Goal: Information Seeking & Learning: Learn about a topic

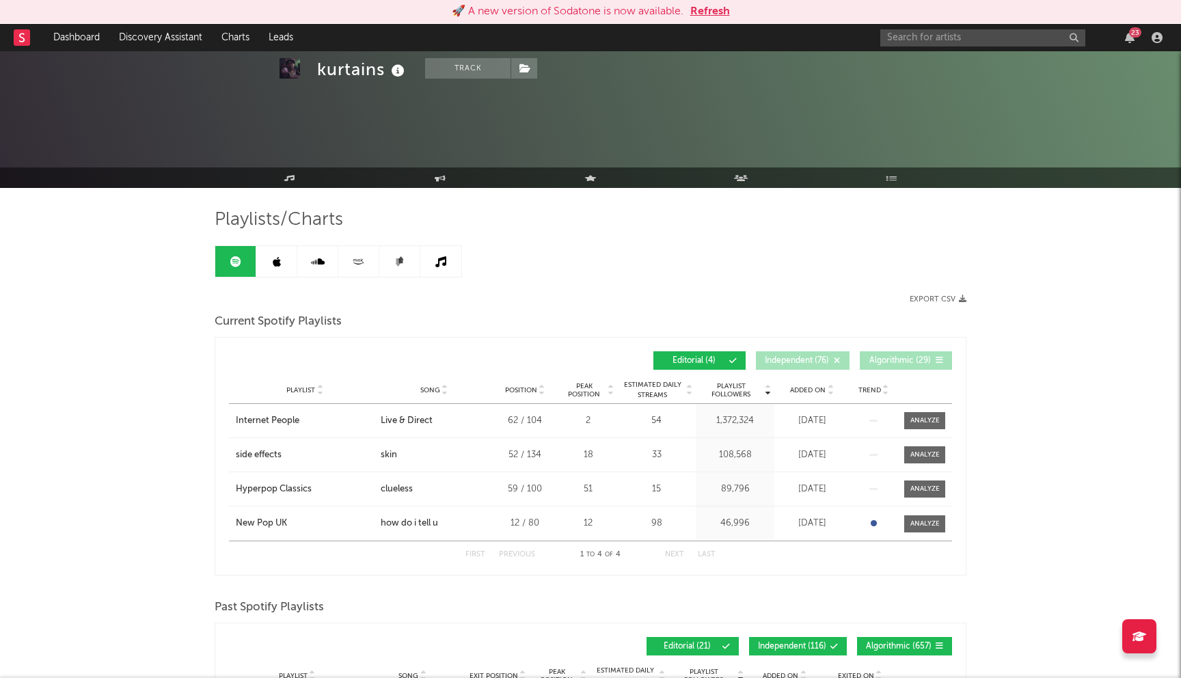
scroll to position [259, 0]
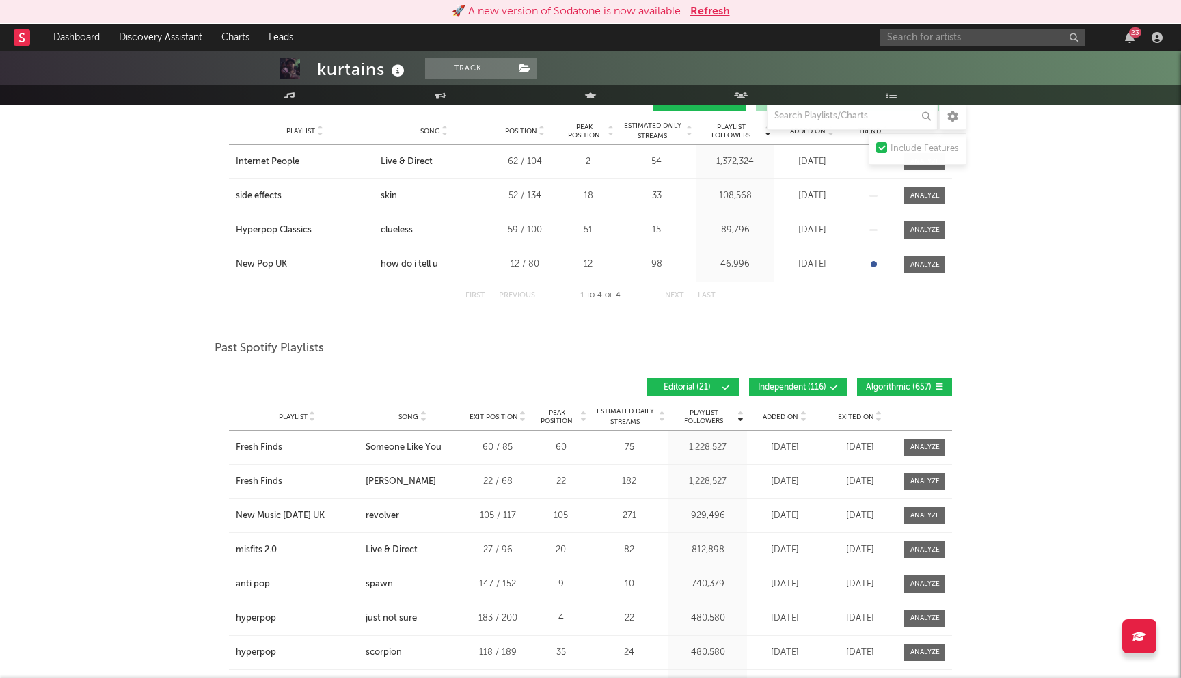
click at [708, 14] on button "Refresh" at bounding box center [710, 11] width 40 height 16
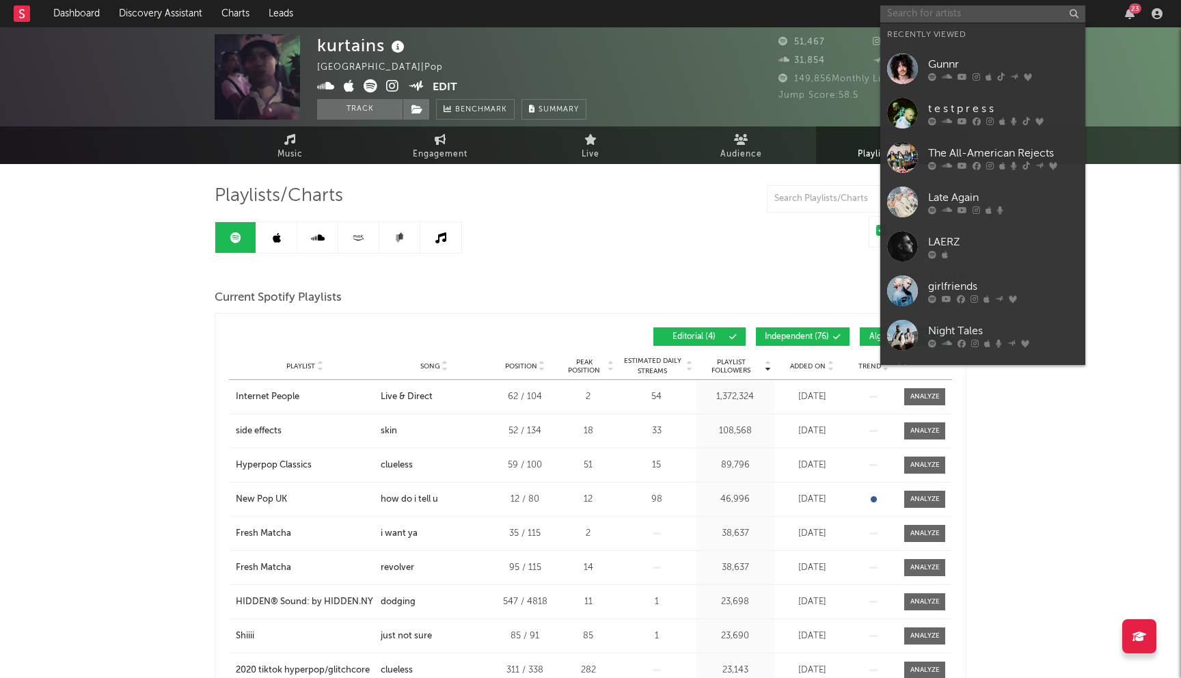
click at [932, 14] on input "text" at bounding box center [982, 13] width 205 height 17
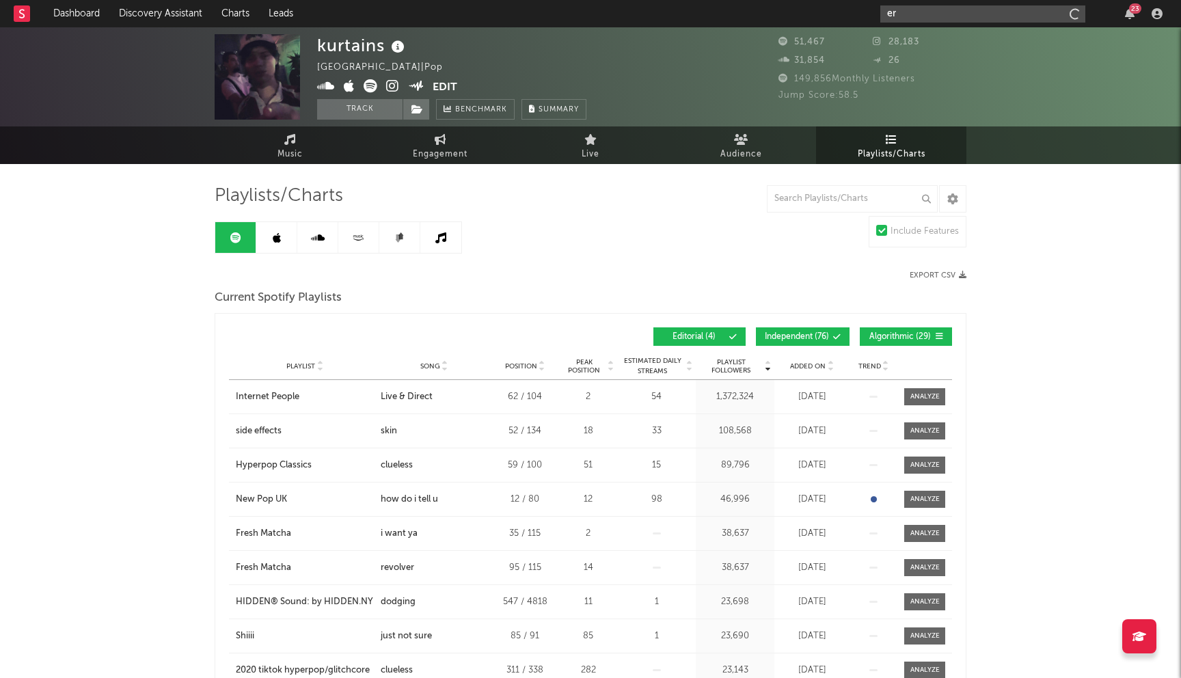
type input "e"
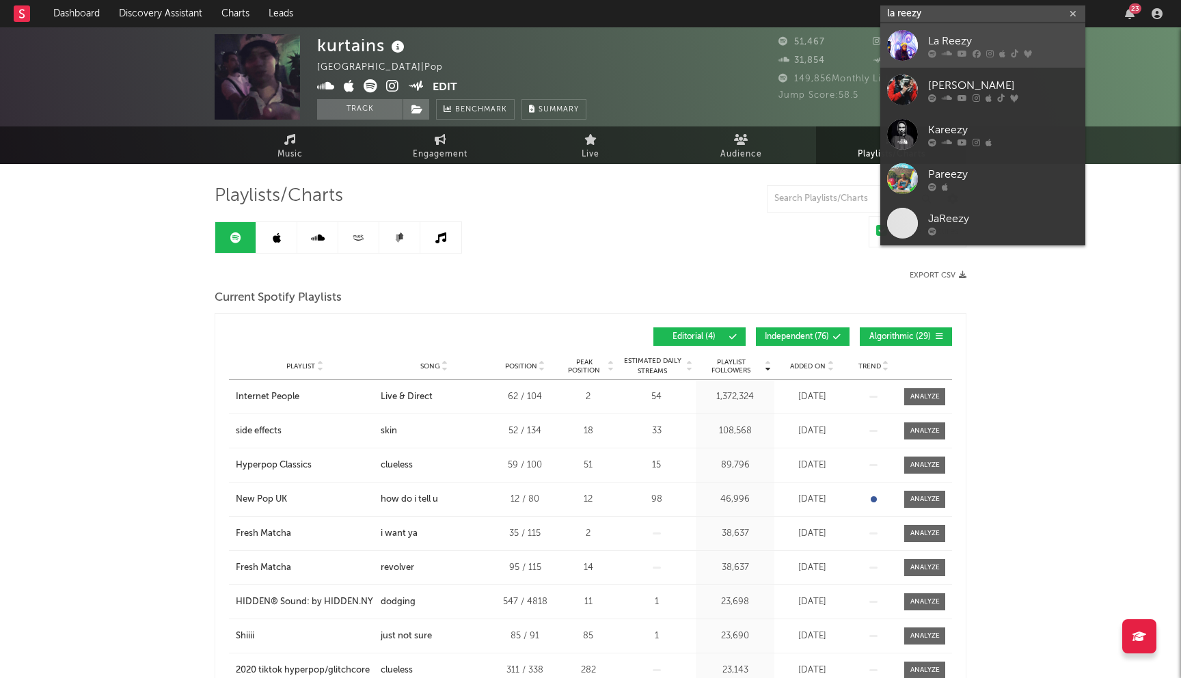
type input "la reezy"
click at [1017, 42] on div "La Reezy" at bounding box center [1003, 41] width 150 height 16
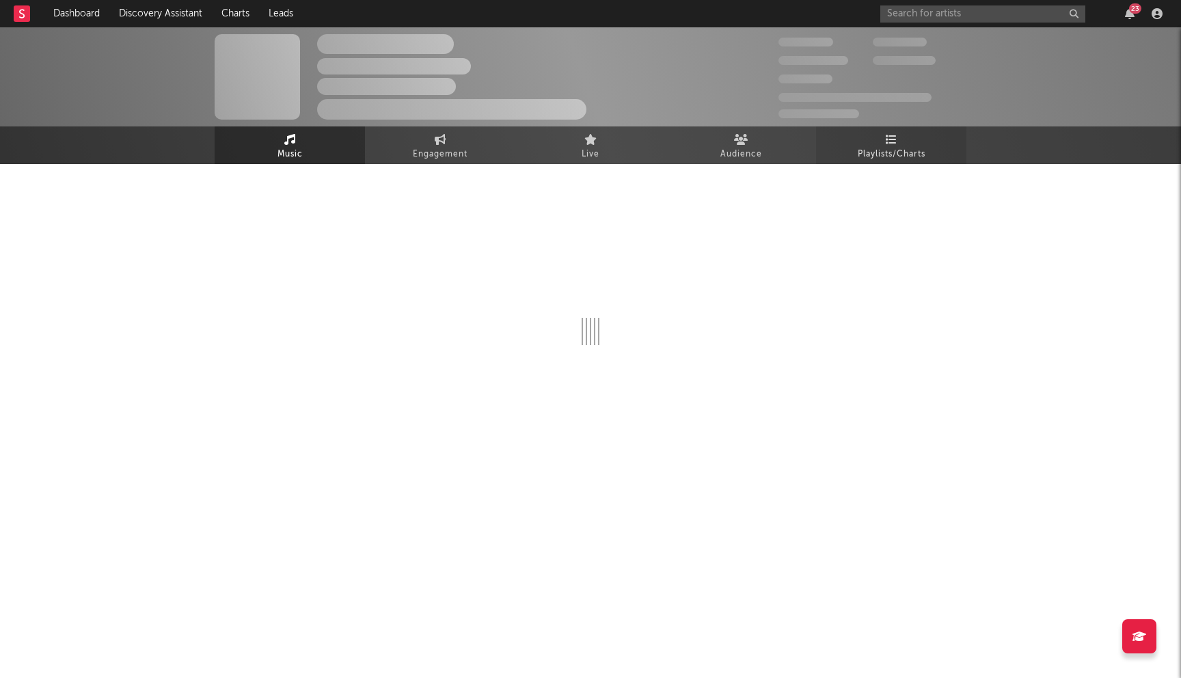
select select "6m"
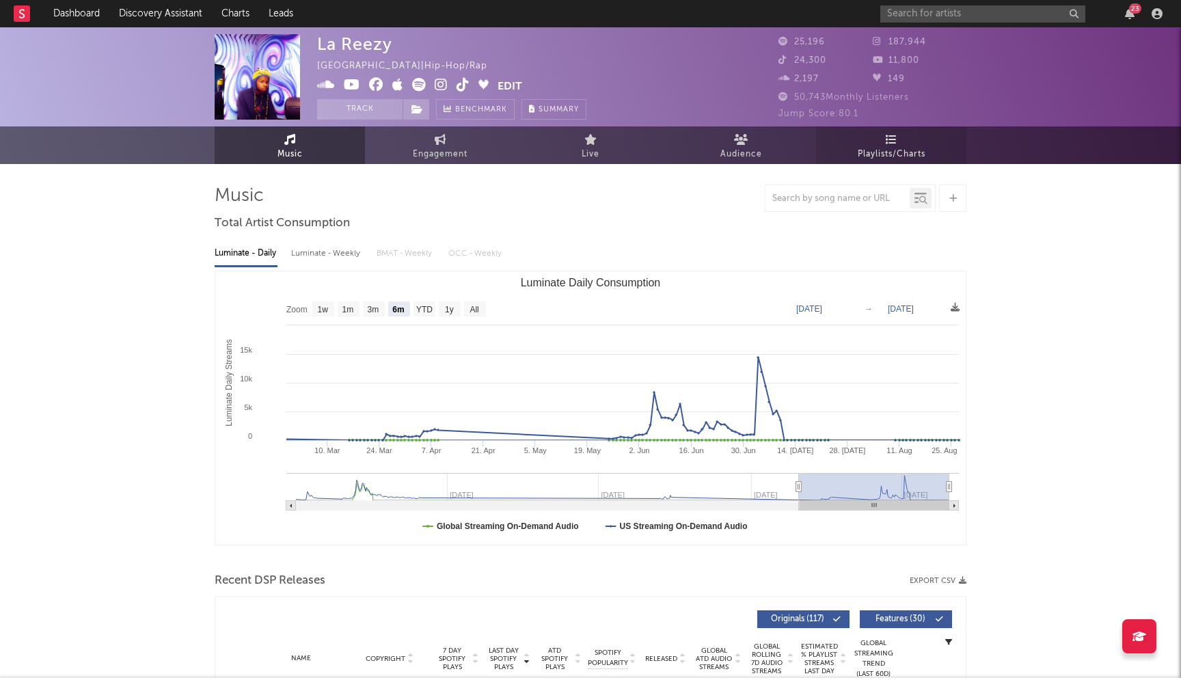
click at [894, 155] on span "Playlists/Charts" at bounding box center [891, 154] width 68 height 16
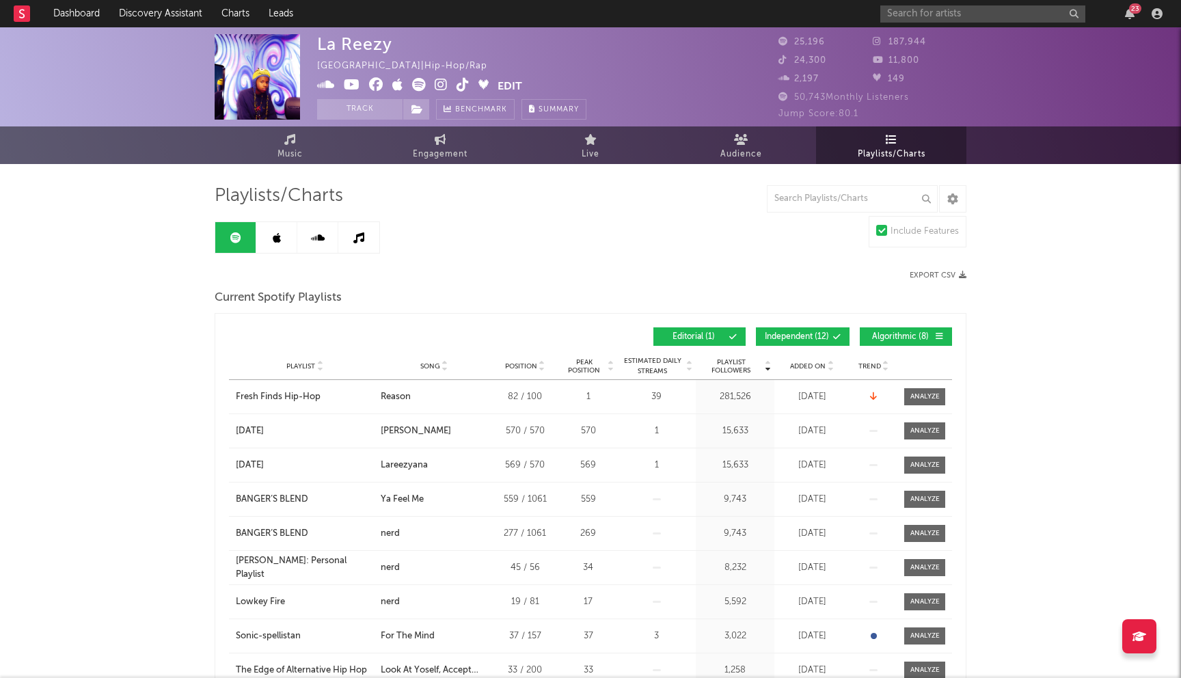
click at [831, 334] on button "Independent ( 12 )" at bounding box center [803, 336] width 94 height 18
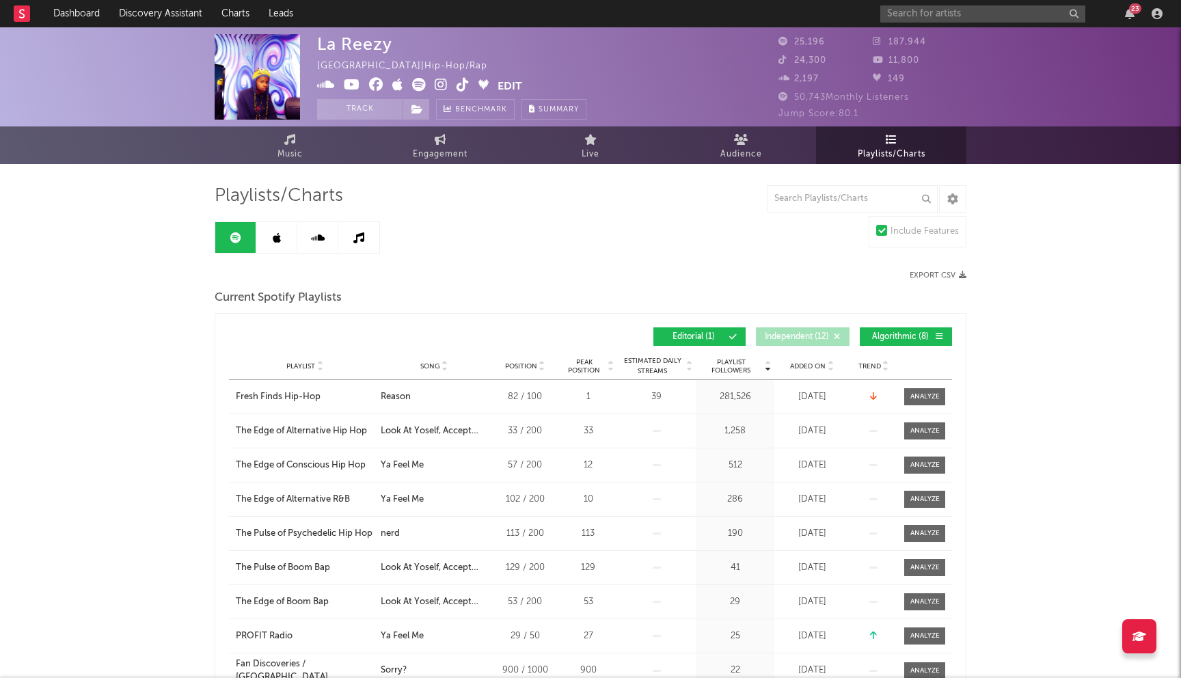
click at [914, 342] on button "Algorithmic ( 8 )" at bounding box center [906, 336] width 92 height 18
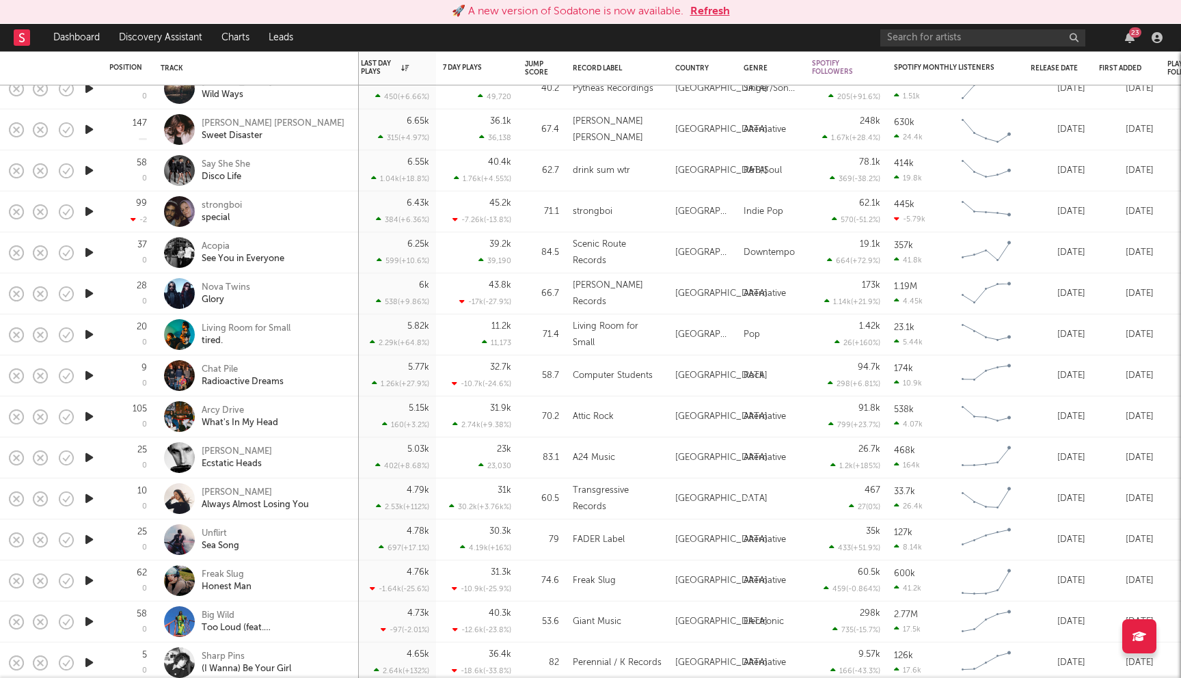
click at [708, 10] on button "Refresh" at bounding box center [710, 11] width 40 height 16
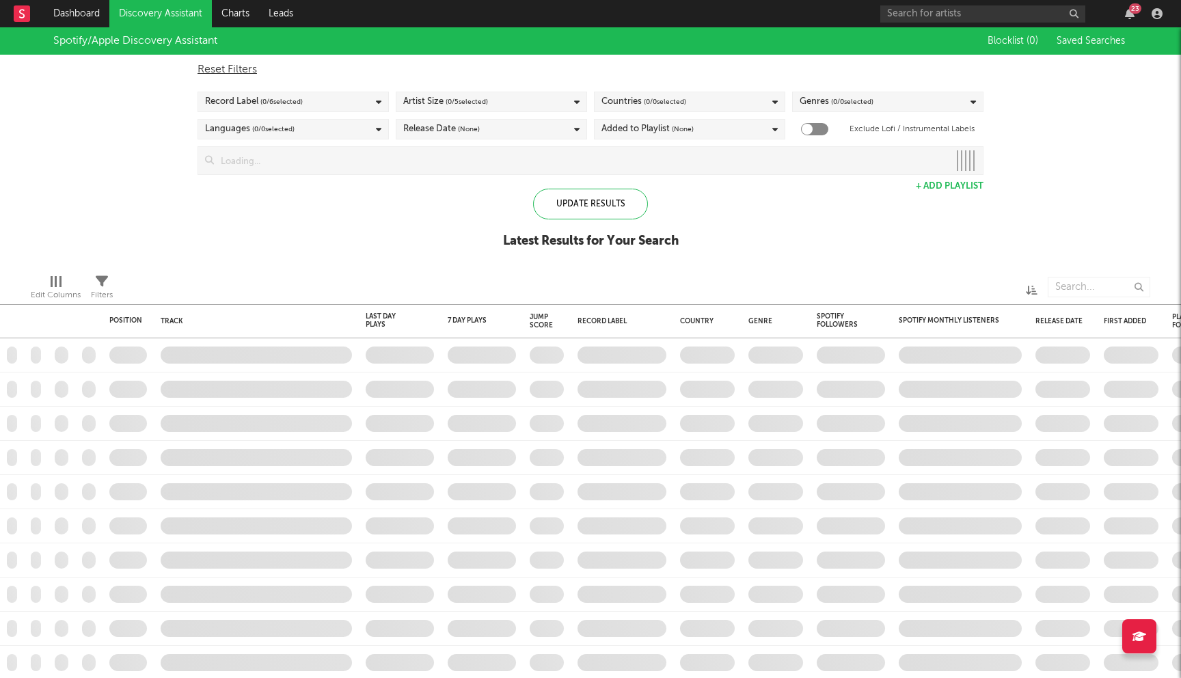
checkbox input "true"
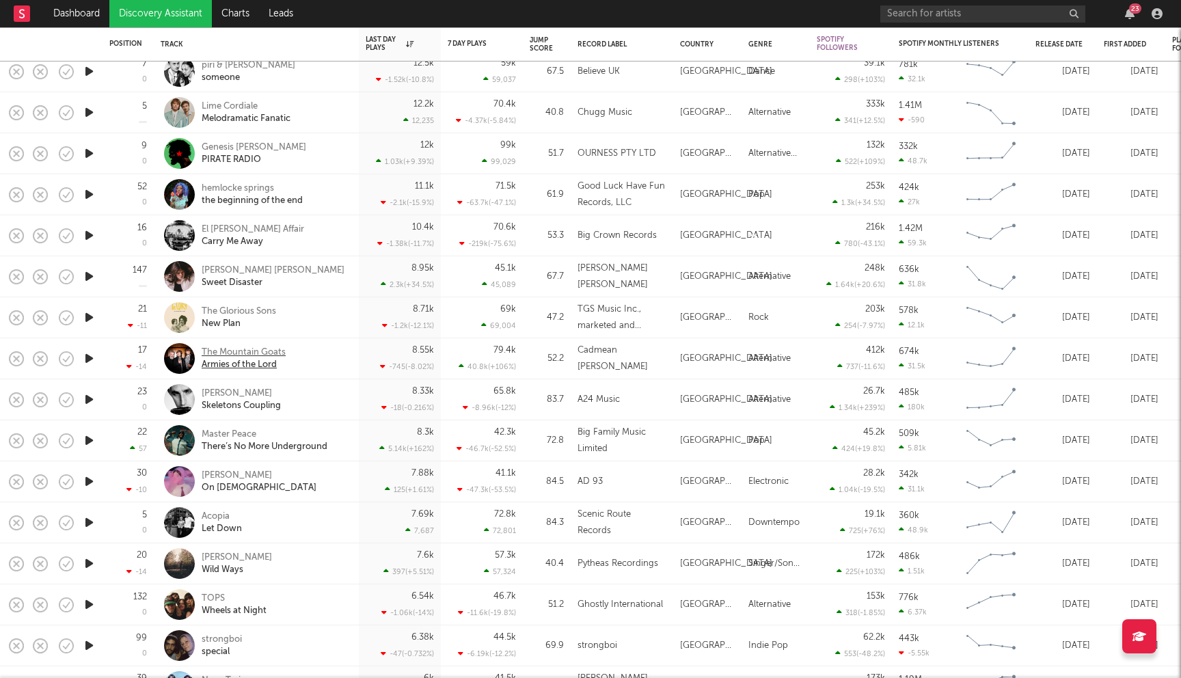
click at [246, 346] on div "The Mountain Goats" at bounding box center [244, 352] width 84 height 12
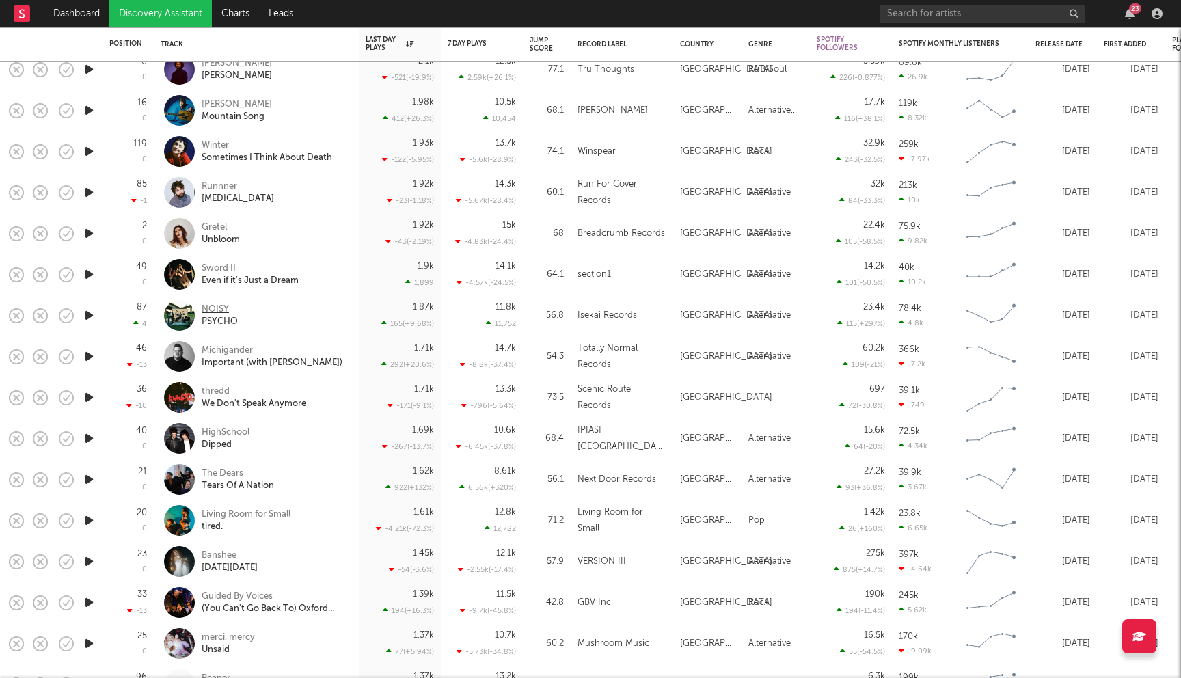
click at [221, 309] on div "NOISY" at bounding box center [220, 309] width 36 height 12
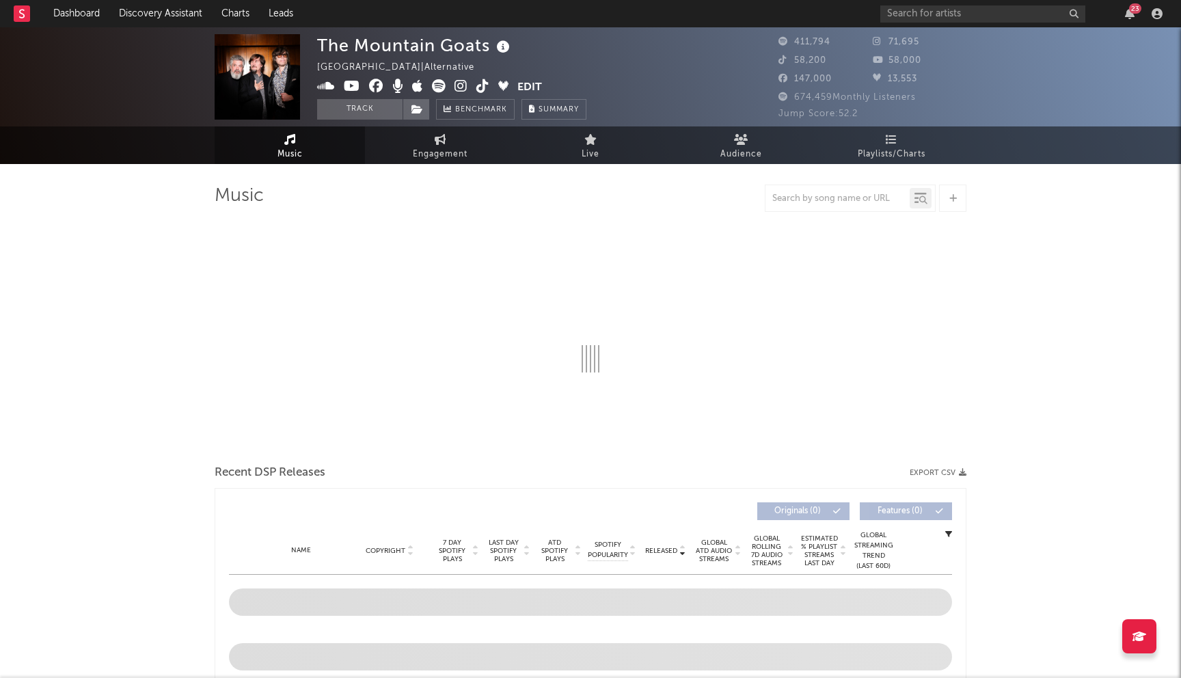
select select "6m"
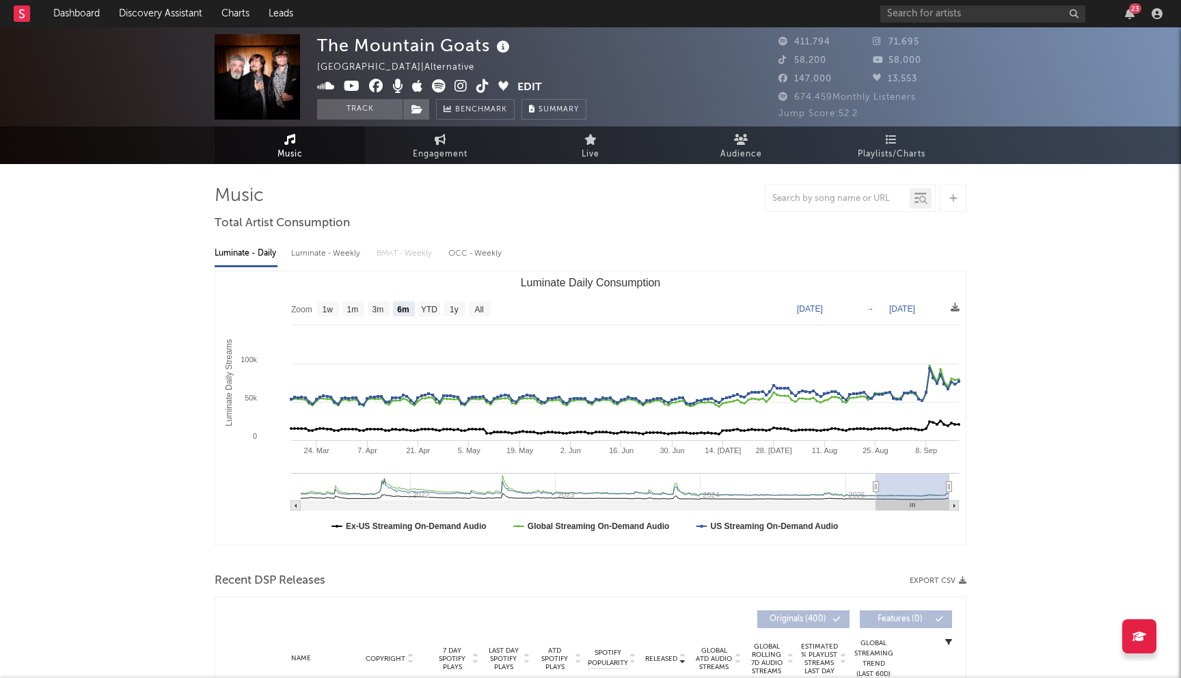
click at [375, 85] on icon at bounding box center [376, 86] width 14 height 14
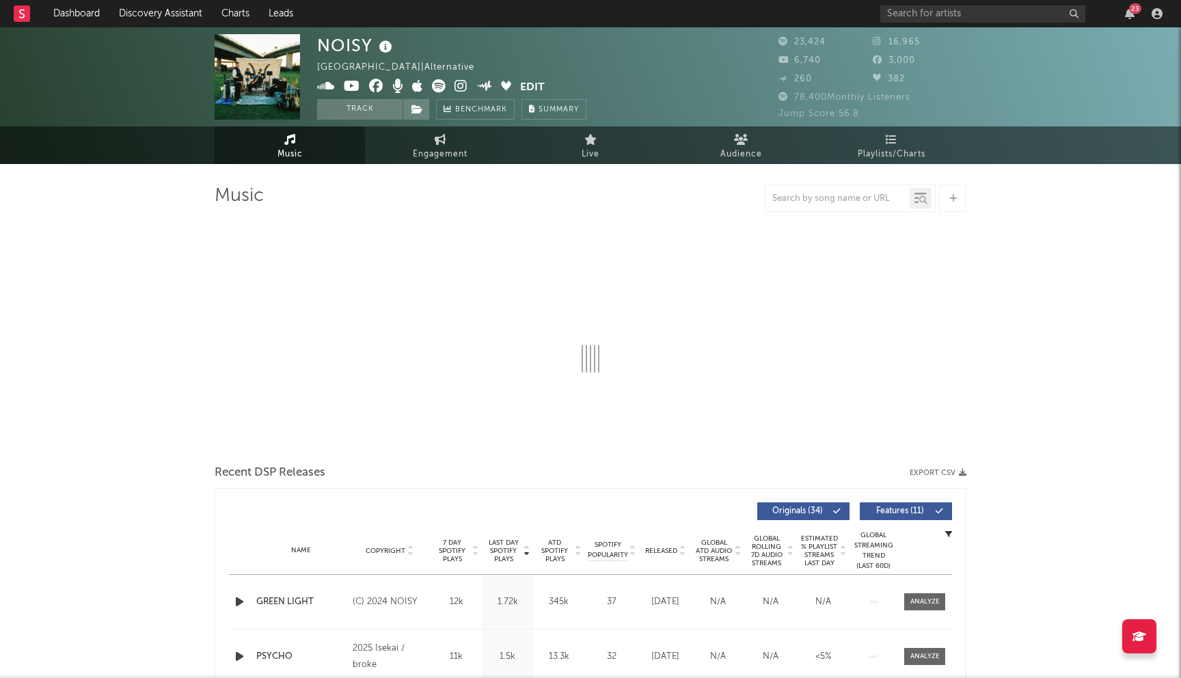
select select "6m"
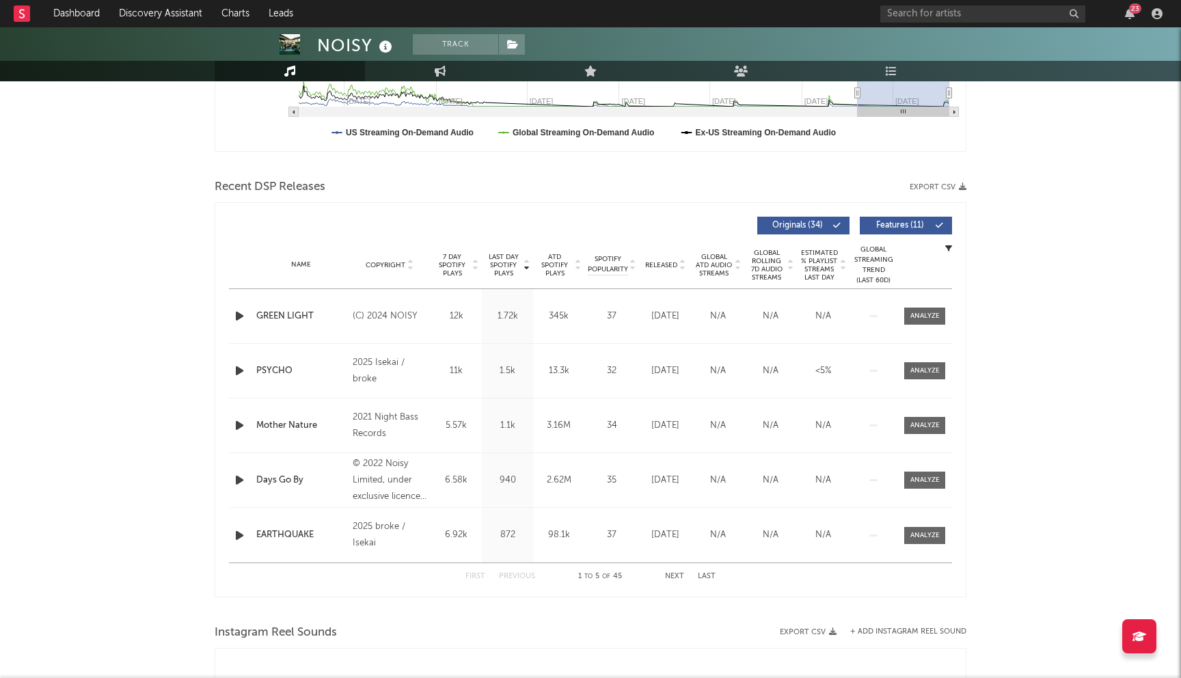
scroll to position [465, 0]
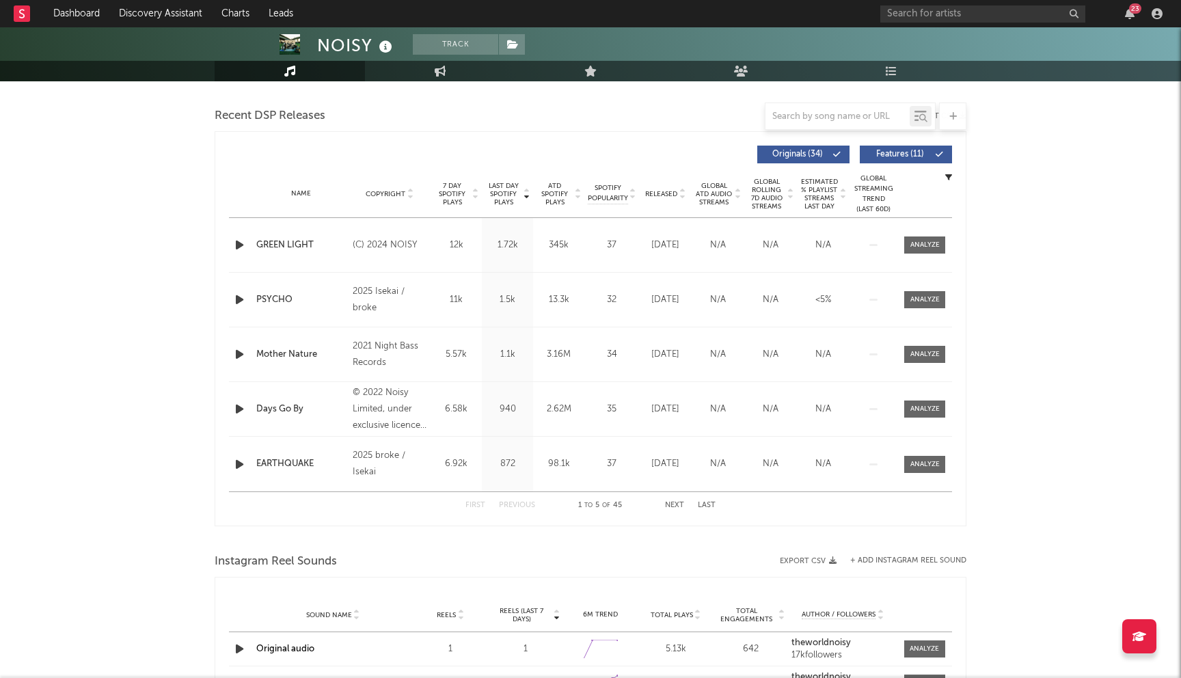
click at [400, 191] on span "Copyright" at bounding box center [386, 194] width 40 height 8
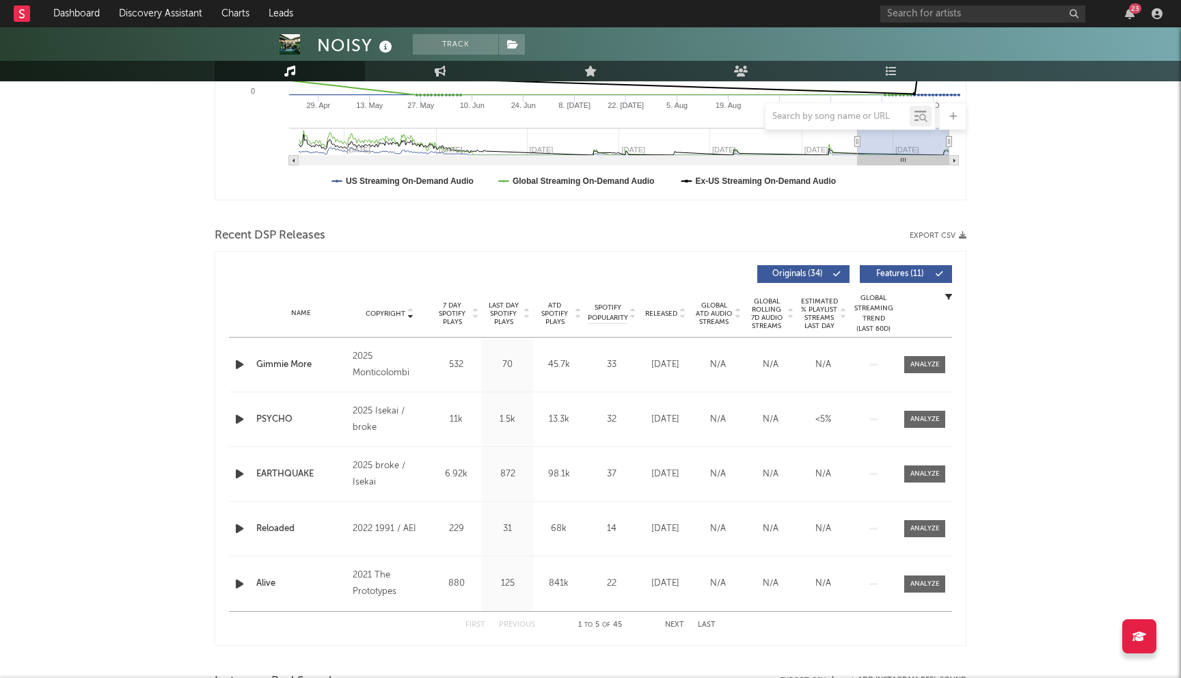
scroll to position [0, 0]
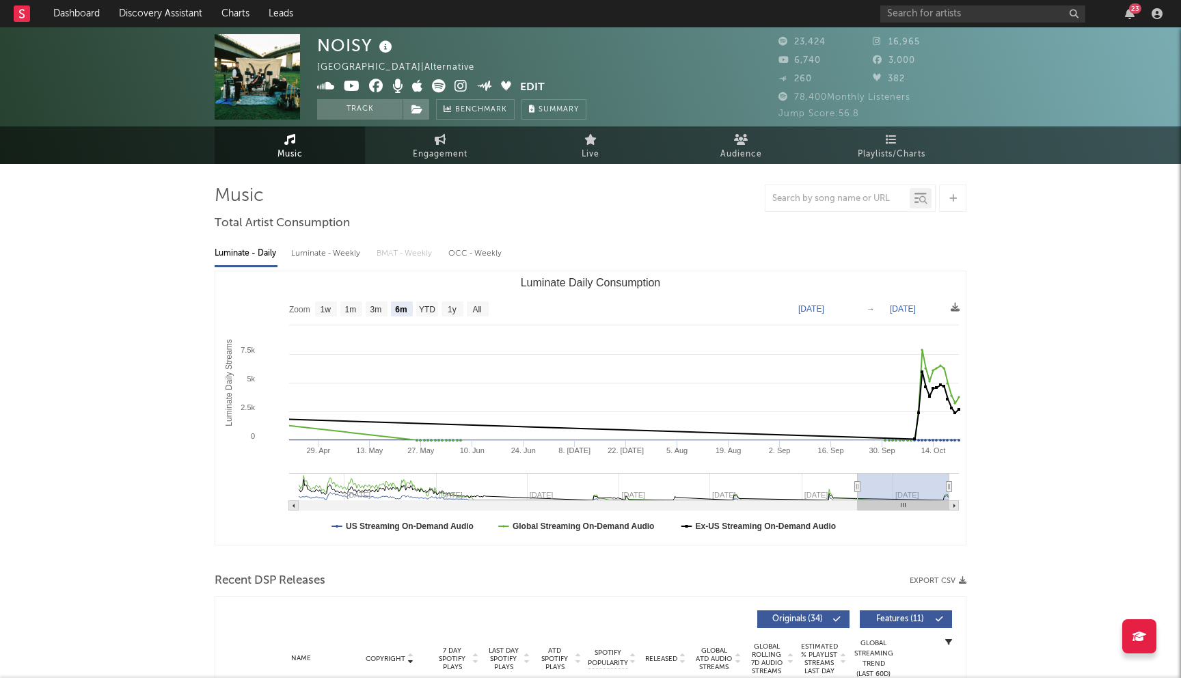
click at [374, 85] on icon at bounding box center [376, 86] width 14 height 14
click at [376, 84] on icon at bounding box center [376, 86] width 14 height 14
click at [456, 81] on icon at bounding box center [460, 86] width 13 height 14
